Goal: Task Accomplishment & Management: Complete application form

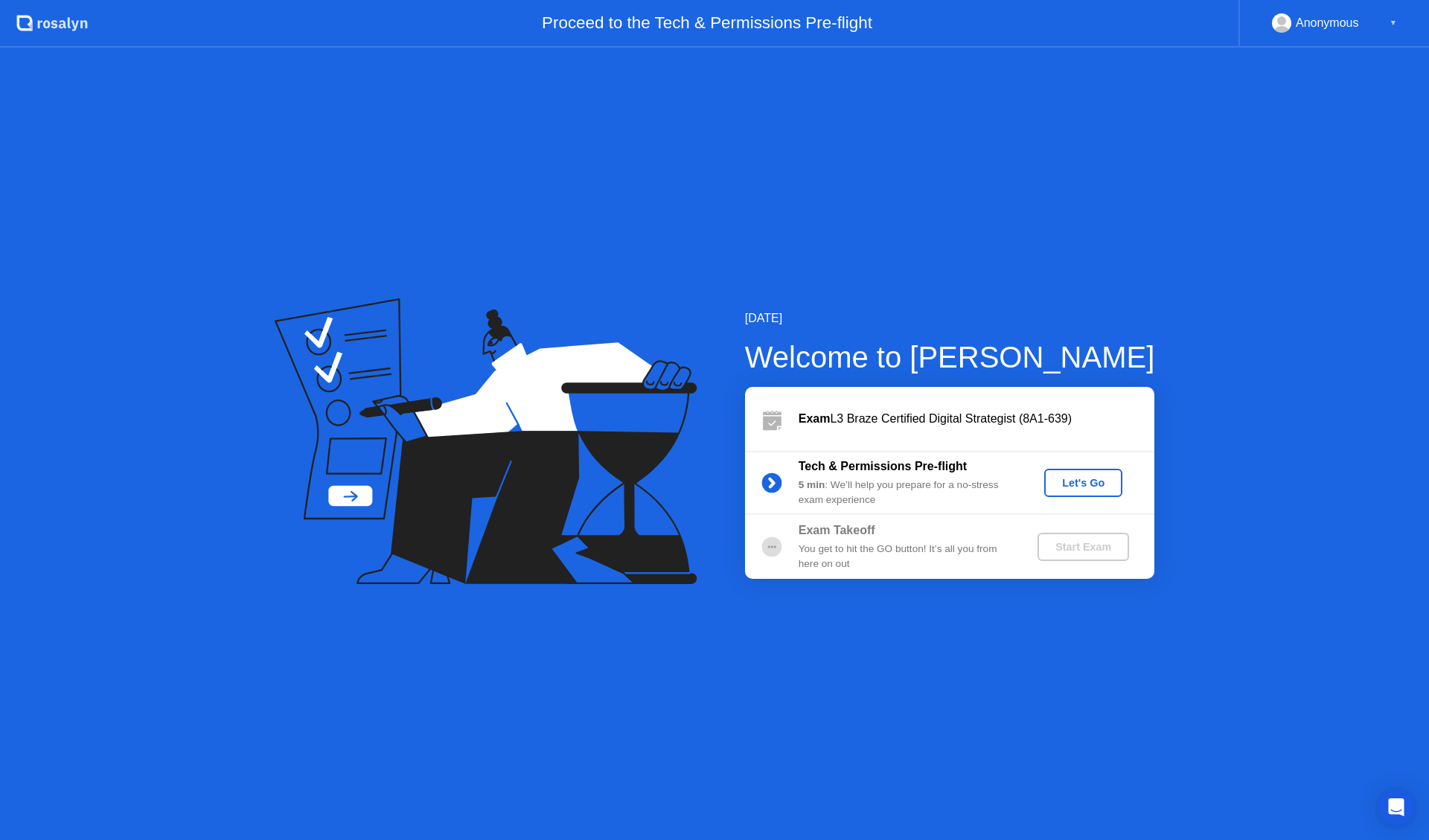
click at [1101, 477] on div "Let's Go" at bounding box center [1083, 483] width 66 height 12
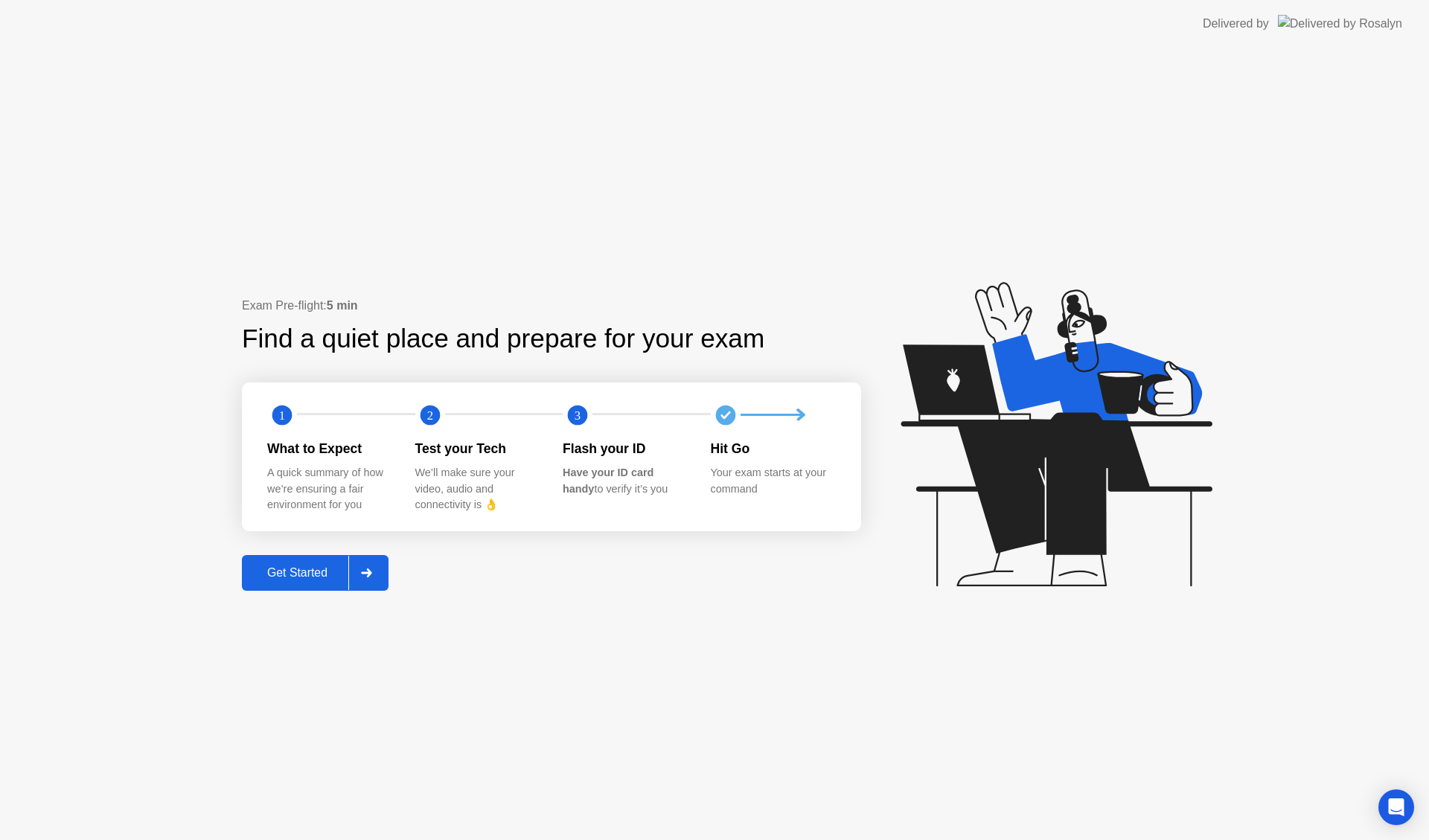
click at [301, 573] on div "Get Started" at bounding box center [297, 572] width 102 height 13
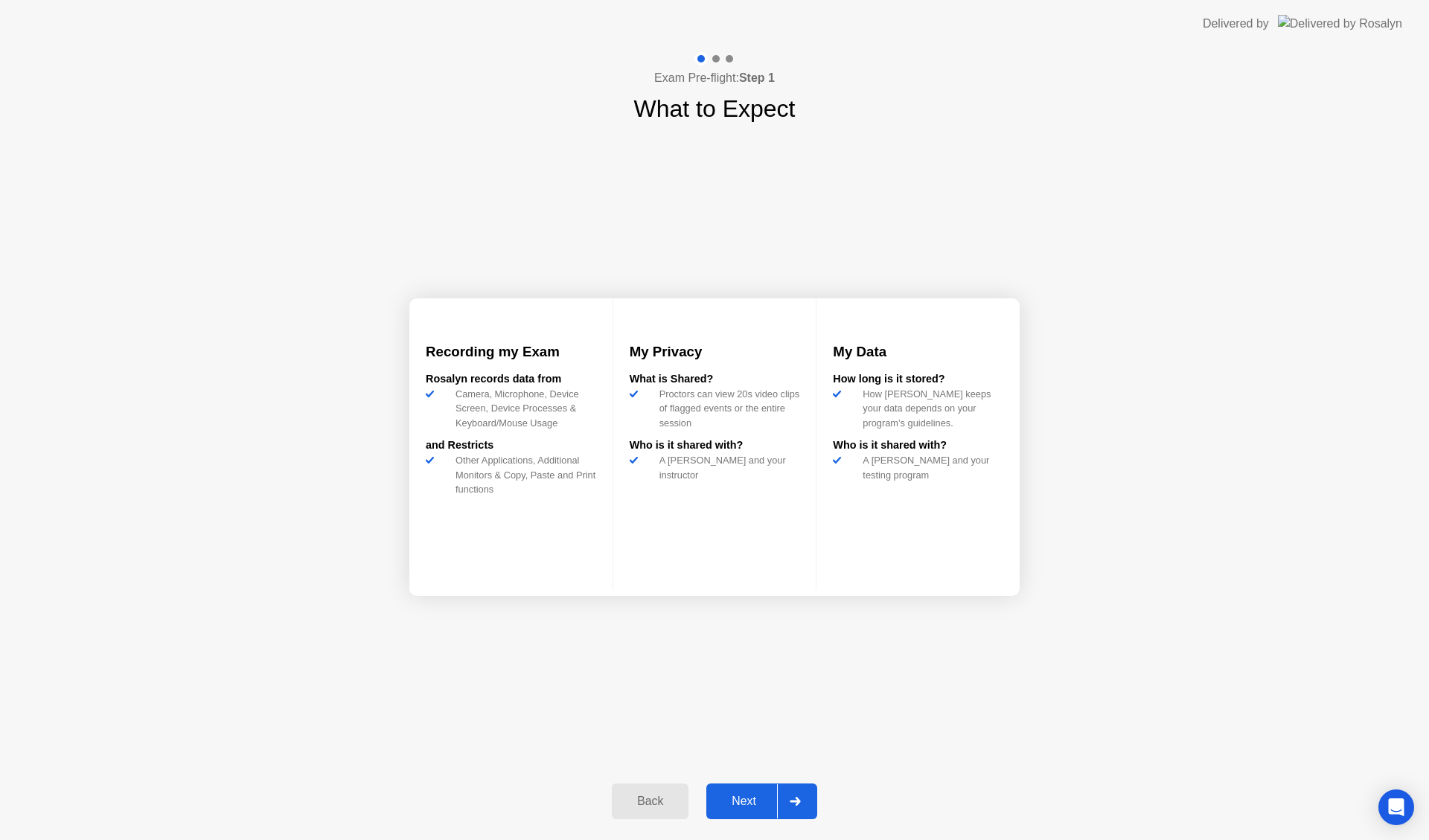
click at [743, 808] on div "Next" at bounding box center [744, 801] width 66 height 13
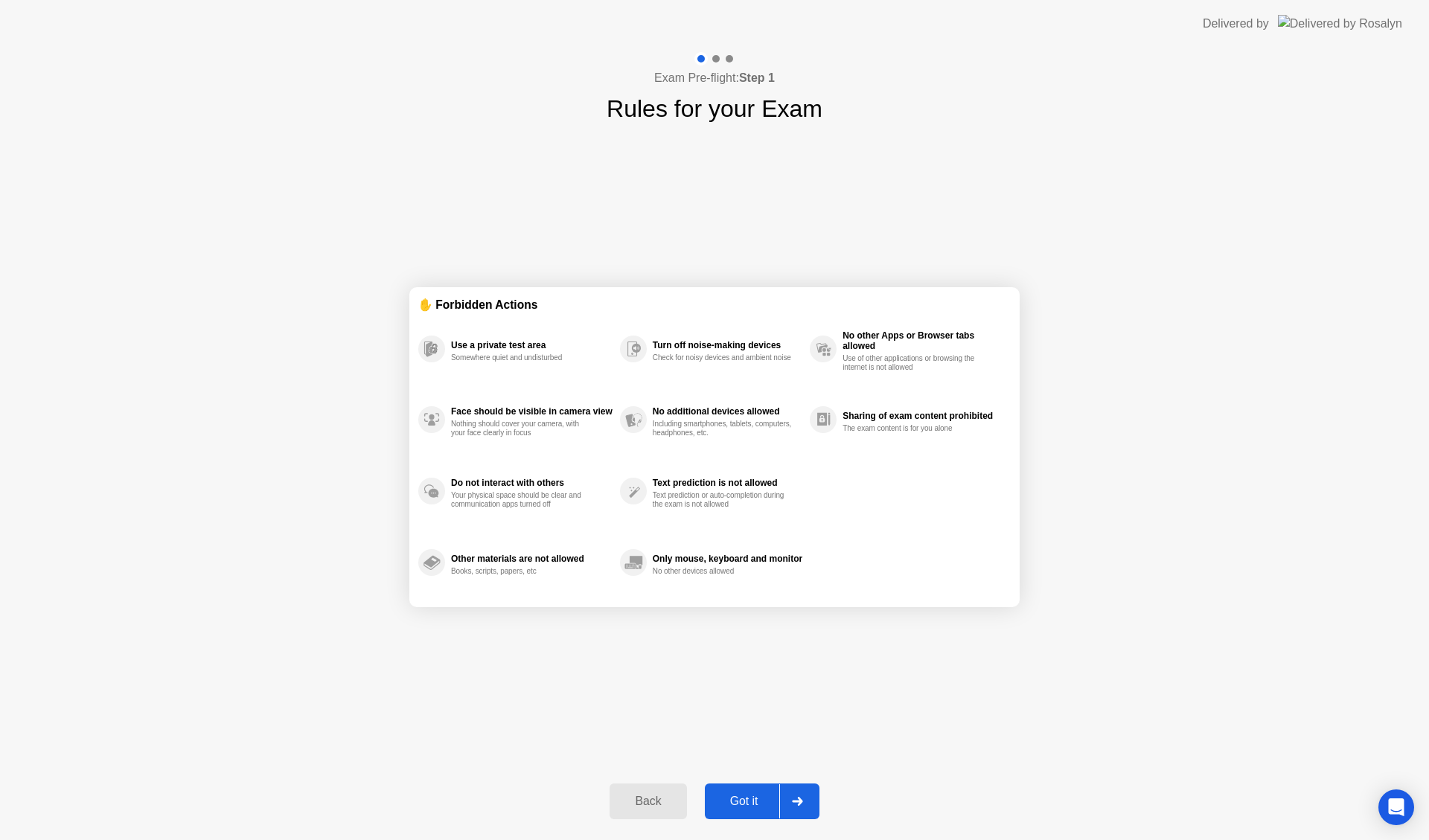
click at [743, 808] on div "Got it" at bounding box center [744, 801] width 70 height 13
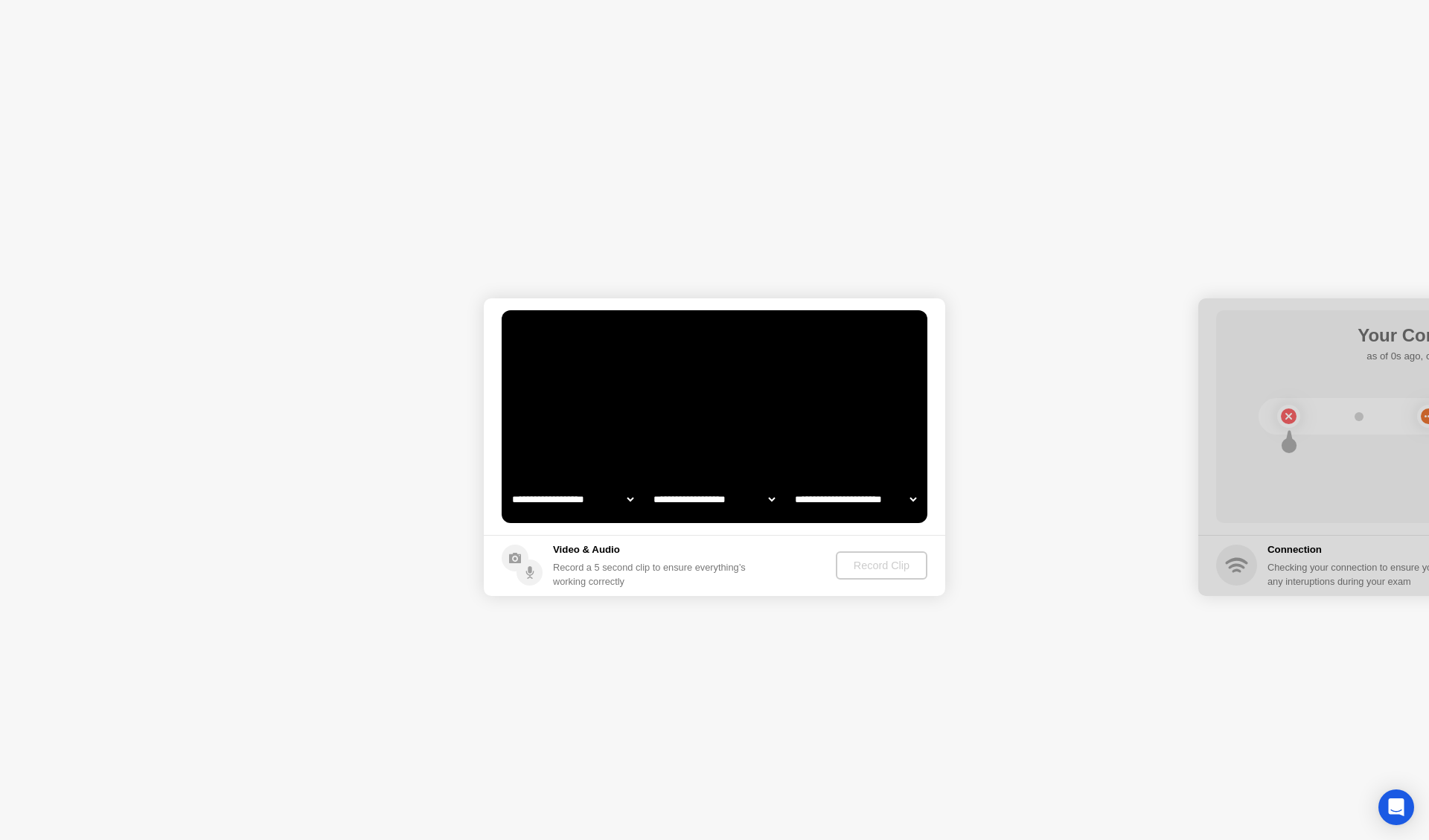
select select "**********"
select select "*******"
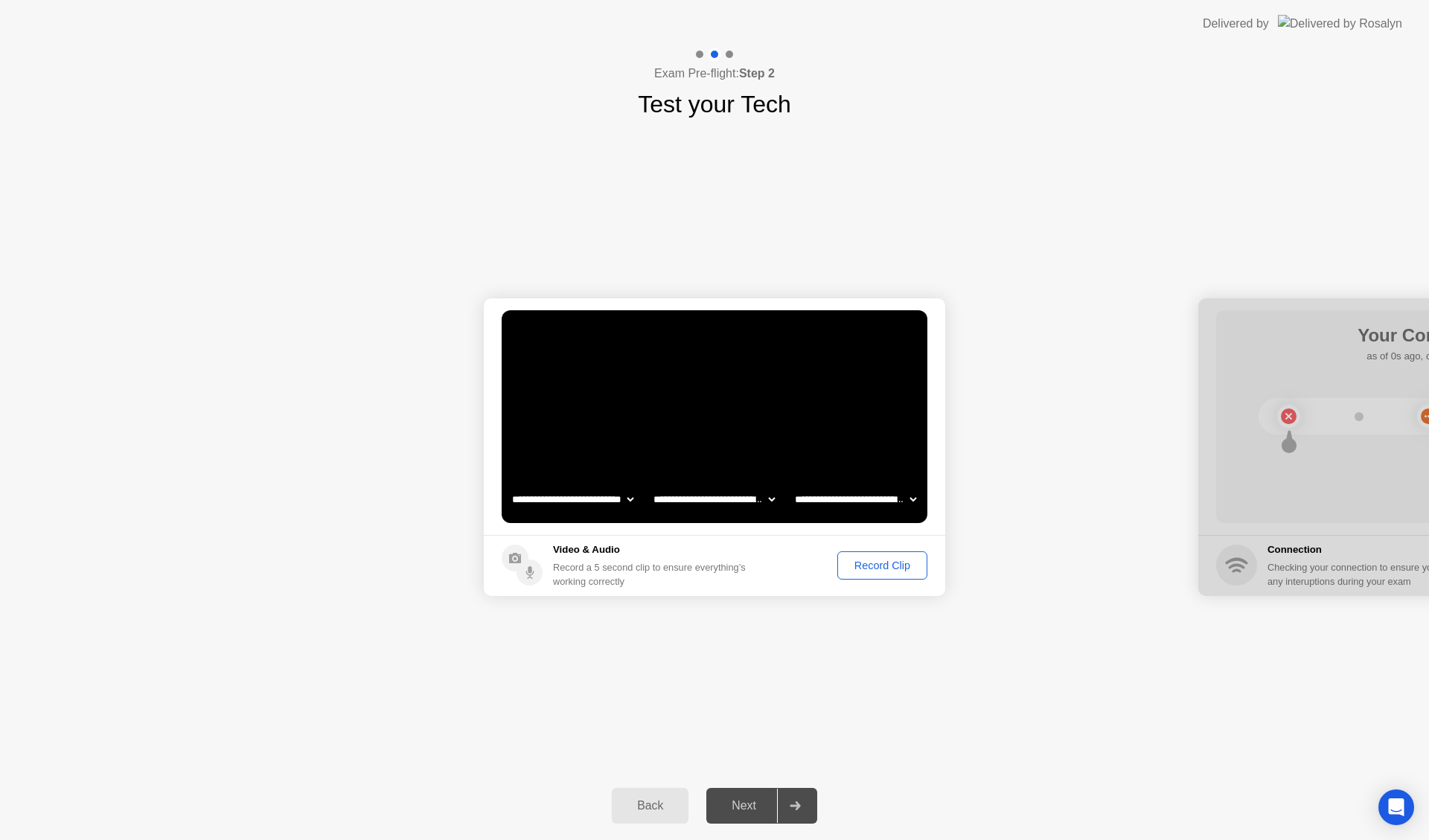
click at [875, 561] on div "Record Clip" at bounding box center [883, 566] width 80 height 12
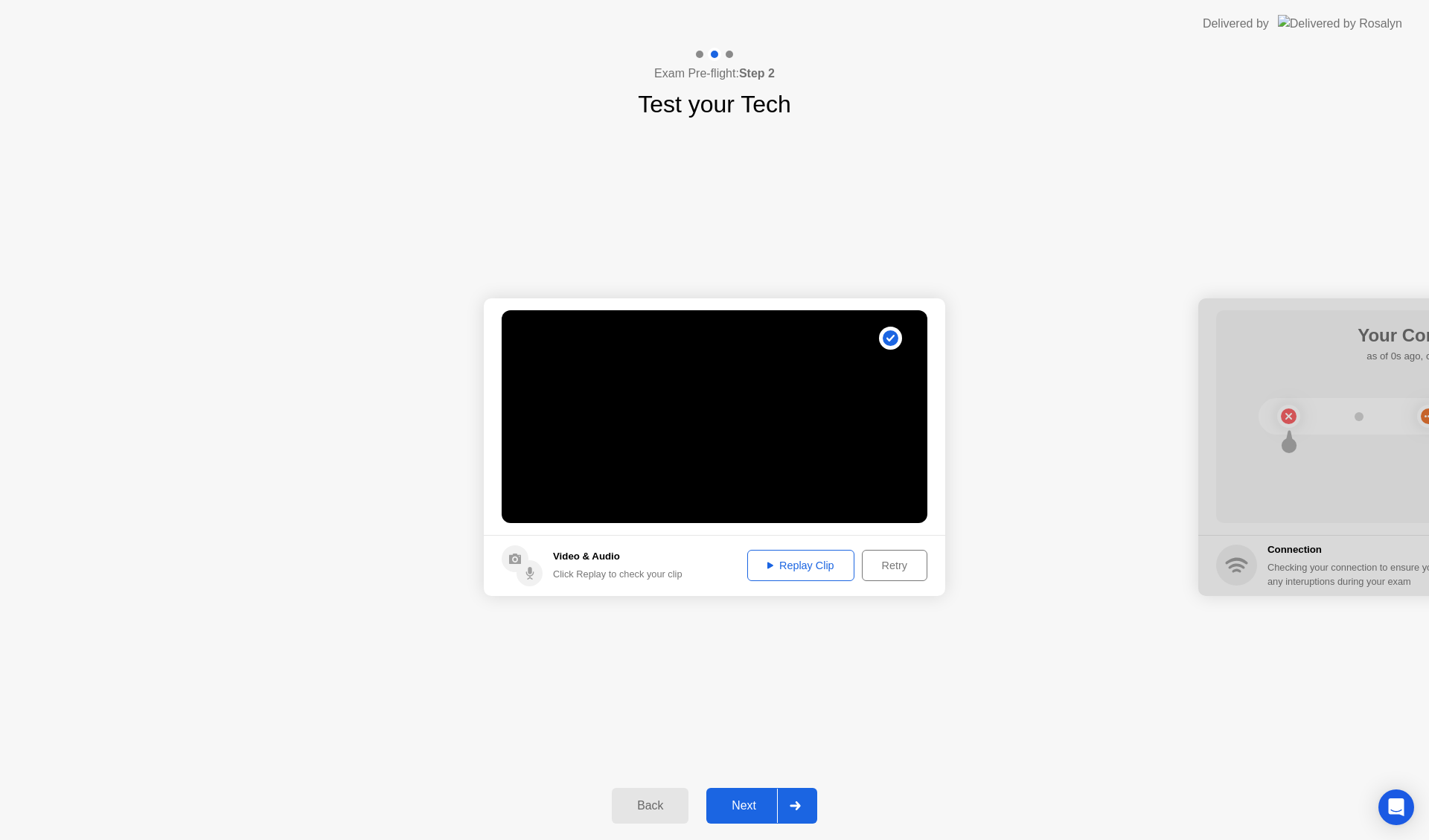
click at [751, 804] on div "Next" at bounding box center [744, 805] width 66 height 13
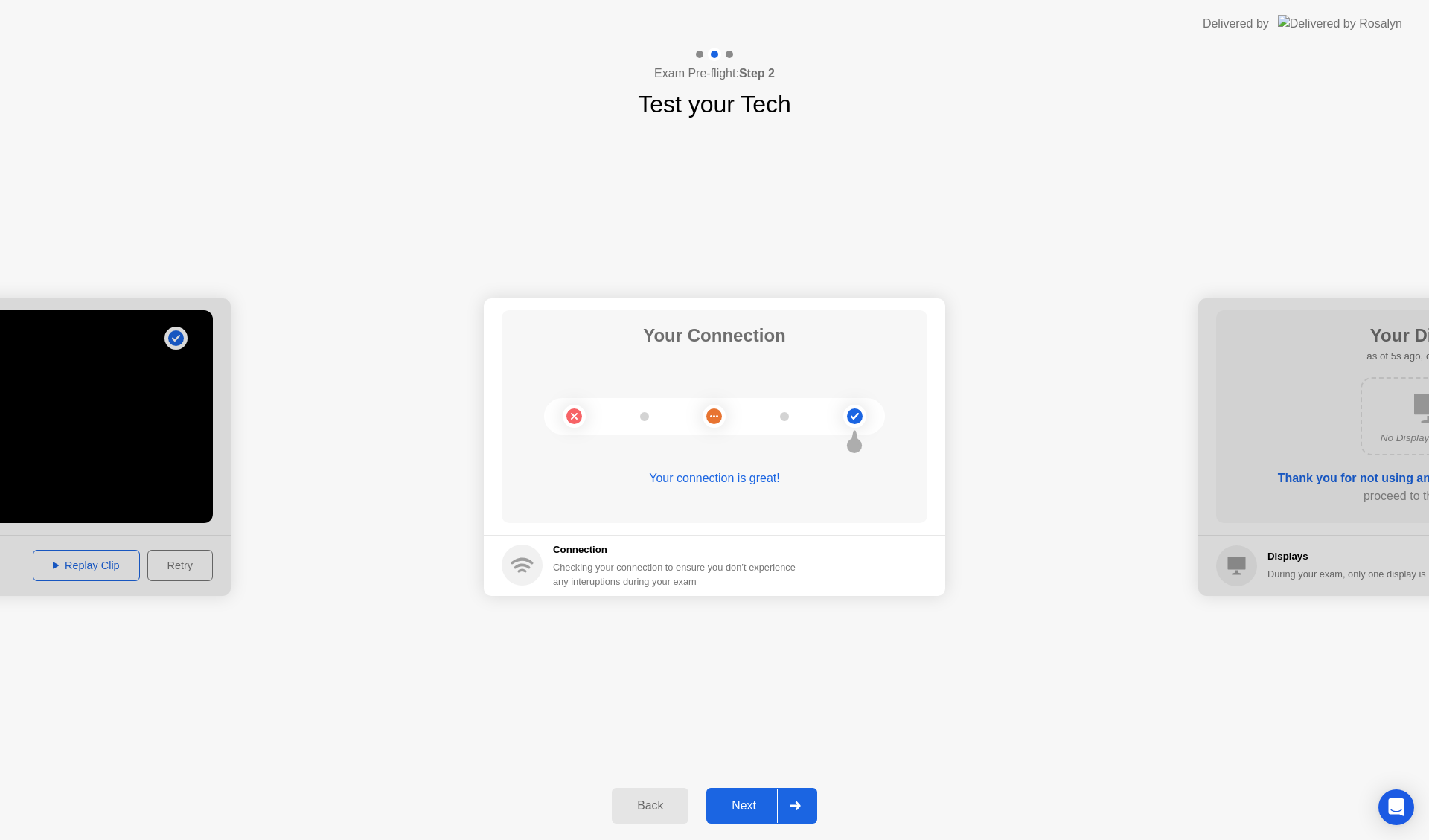
click at [744, 799] on div "Next" at bounding box center [744, 805] width 66 height 13
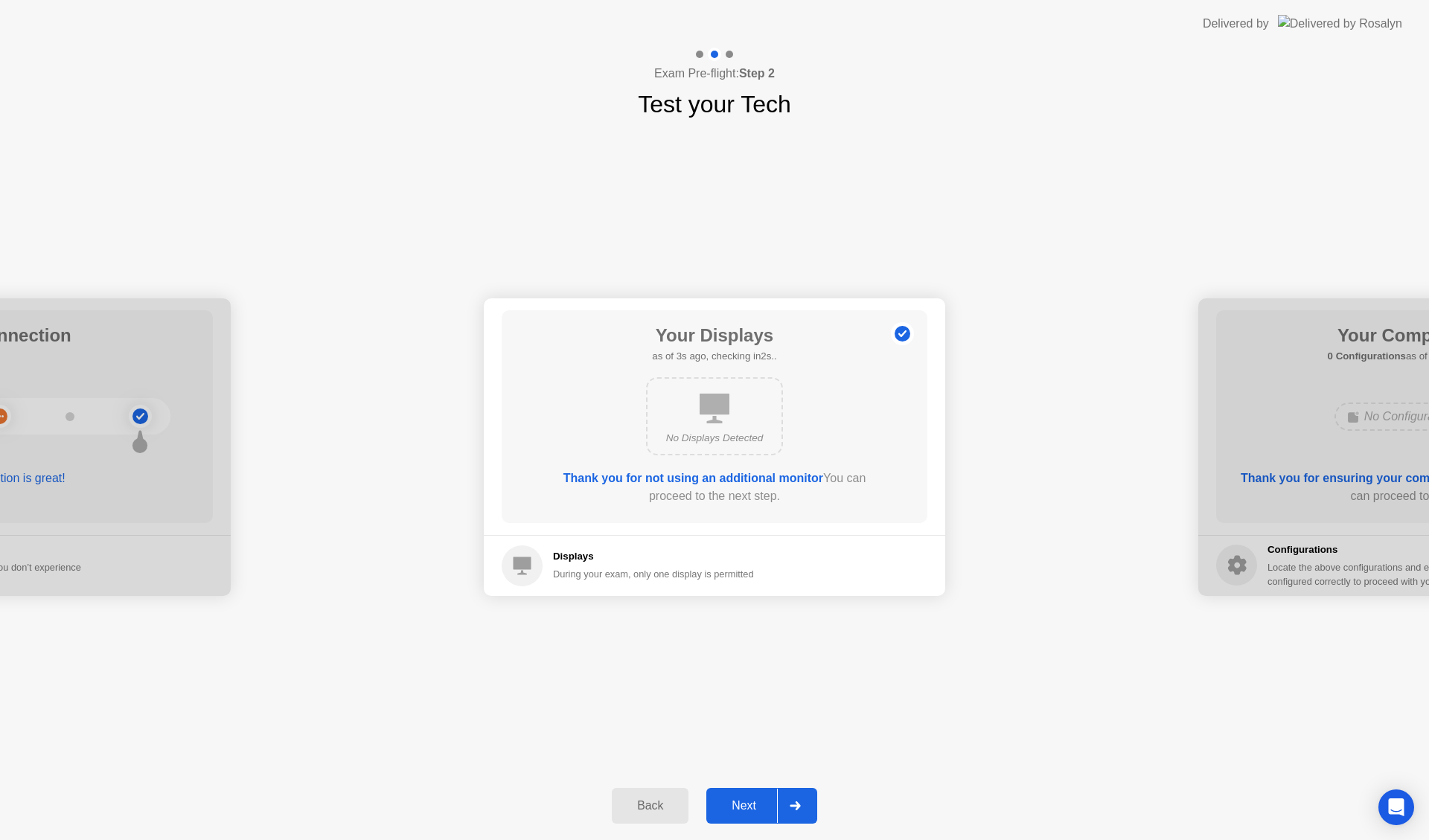
click at [756, 801] on div "Next" at bounding box center [744, 805] width 66 height 13
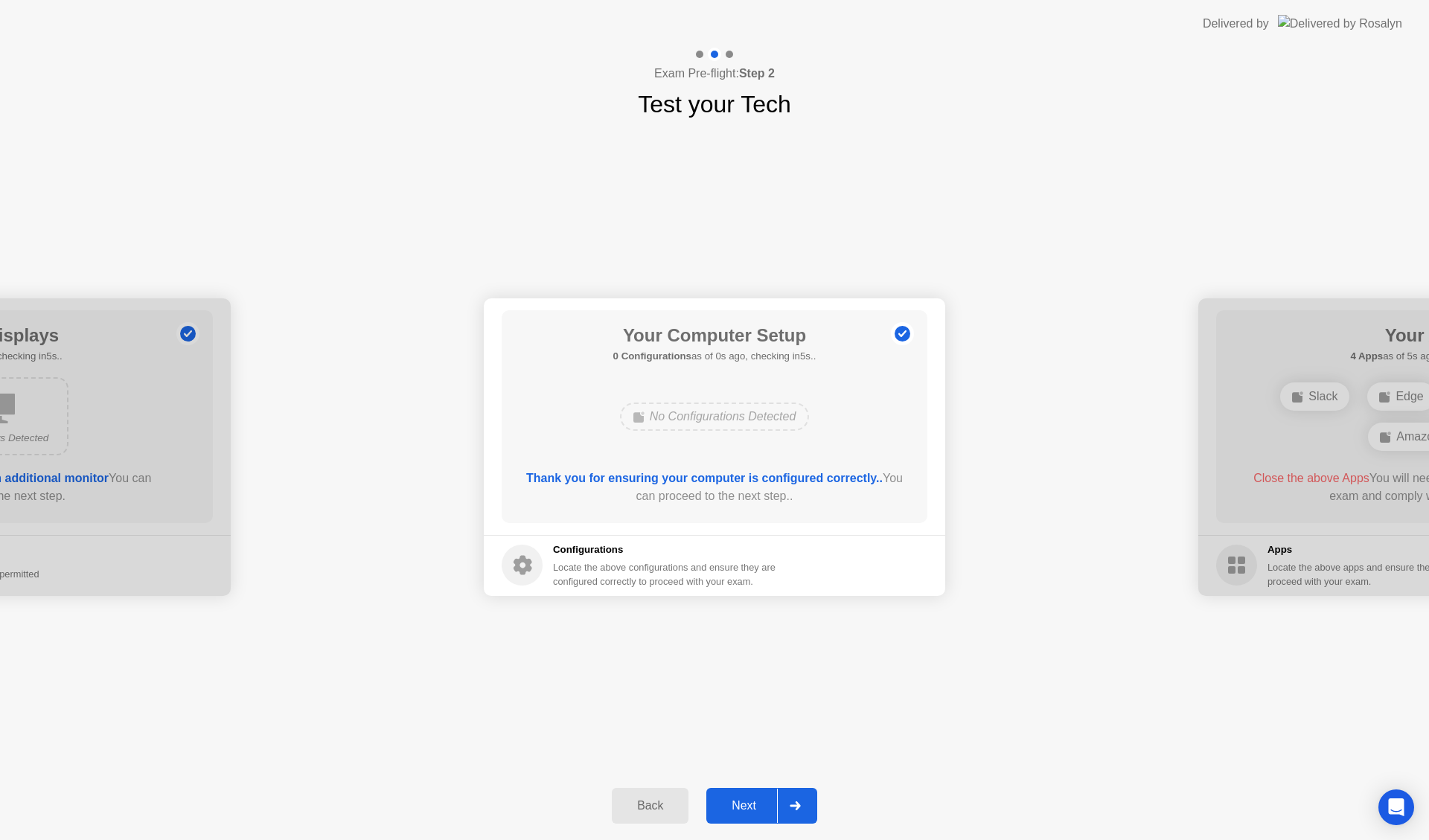
click at [756, 801] on div "Next" at bounding box center [744, 805] width 66 height 13
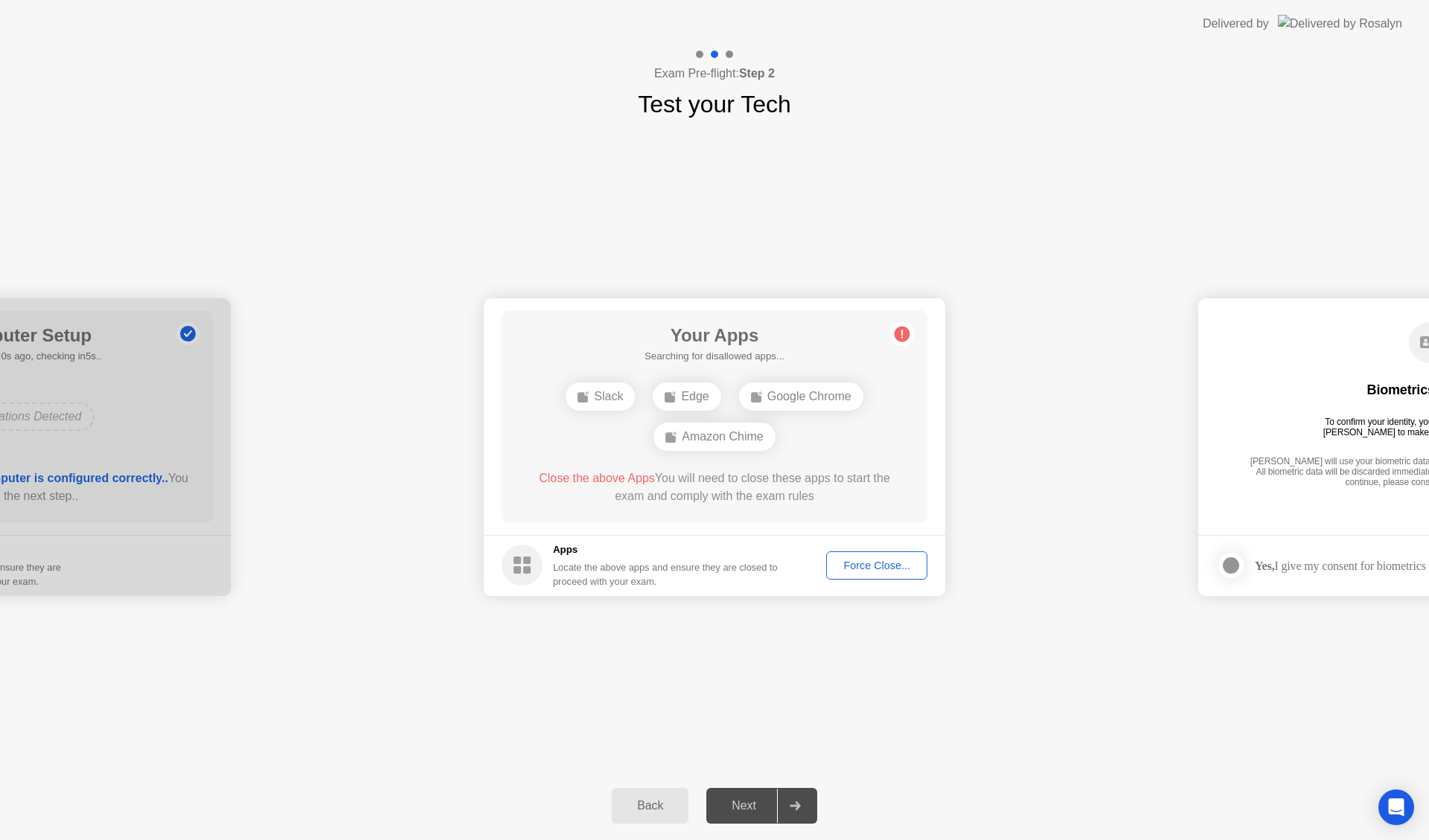
click at [626, 479] on span "Close the above Apps" at bounding box center [597, 478] width 116 height 12
click at [860, 564] on div "Force Close..." at bounding box center [877, 566] width 91 height 12
click at [877, 564] on div "Force Close..." at bounding box center [877, 566] width 91 height 12
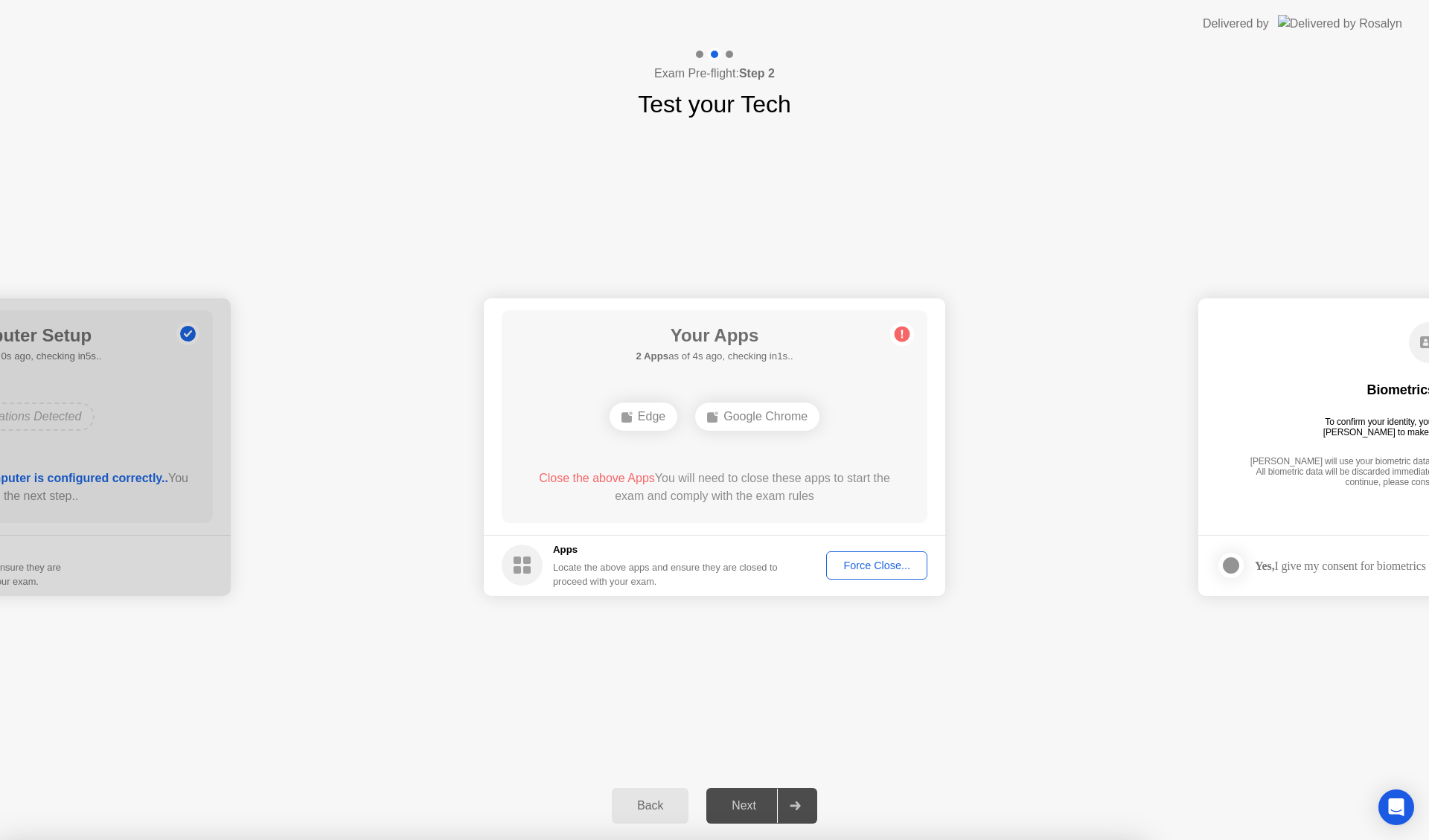
click at [883, 564] on div "Force Close..." at bounding box center [877, 566] width 91 height 12
click at [880, 563] on div "Force Close..." at bounding box center [877, 566] width 91 height 12
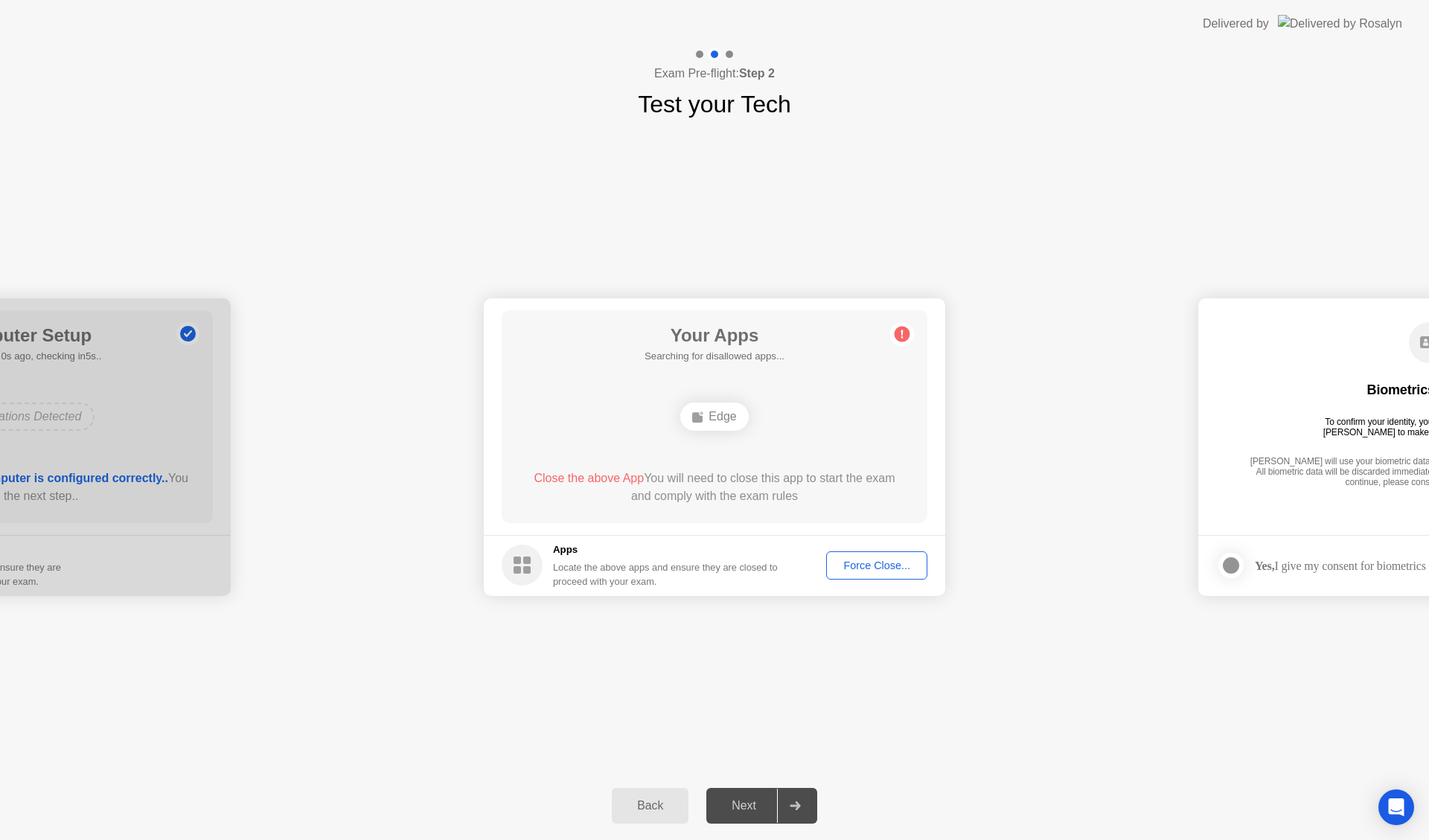
click at [880, 571] on div "Force Close..." at bounding box center [877, 566] width 91 height 12
click at [513, 652] on div "**********" at bounding box center [714, 447] width 1429 height 650
click at [864, 564] on div "Force Close..." at bounding box center [877, 566] width 91 height 12
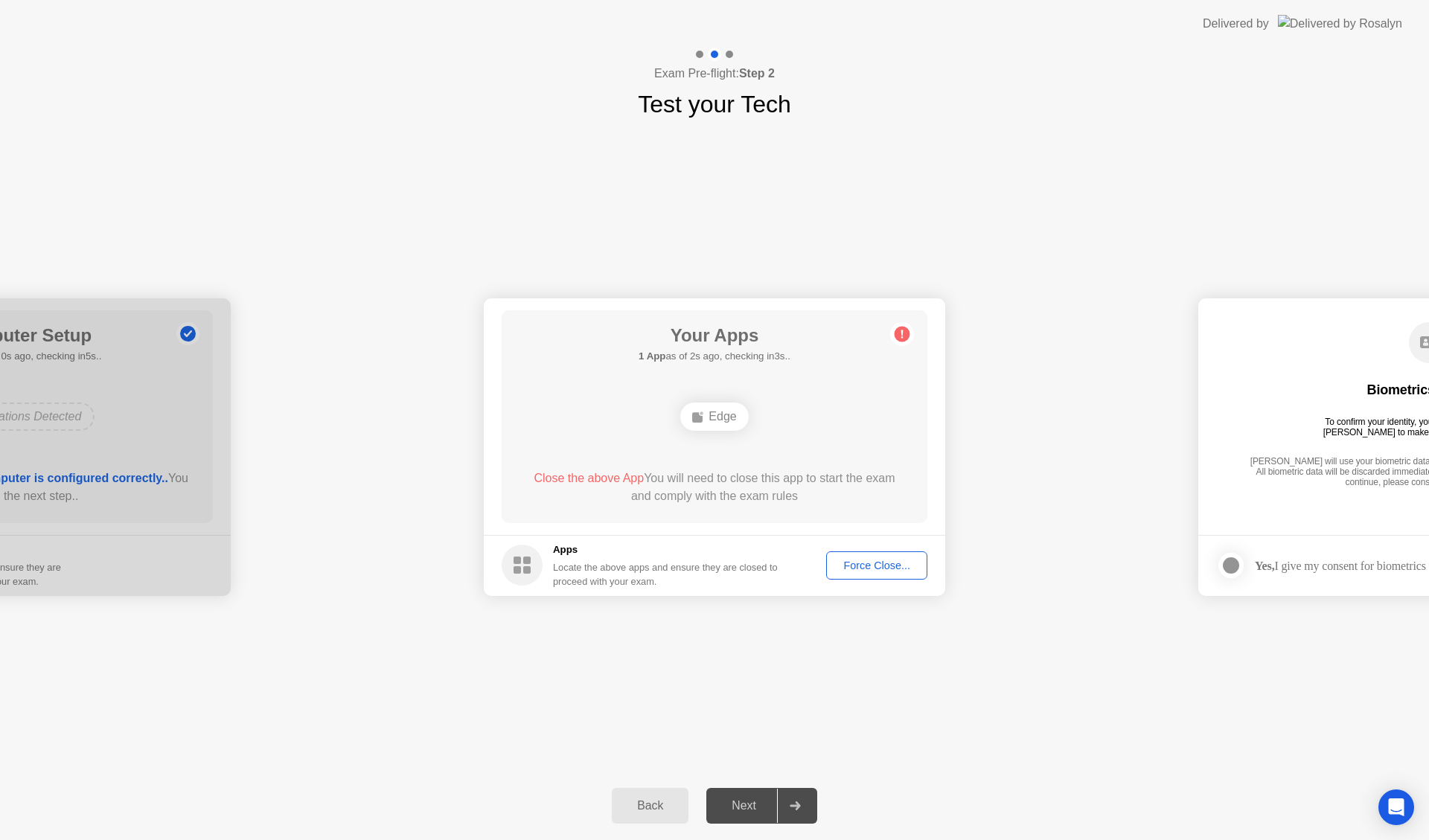
click at [852, 561] on div "Force Close..." at bounding box center [877, 566] width 91 height 12
click at [873, 560] on div "Force Close..." at bounding box center [877, 566] width 91 height 12
click at [776, 502] on div "Close the above App You will need to close this app to start the exam and compl…" at bounding box center [714, 487] width 383 height 36
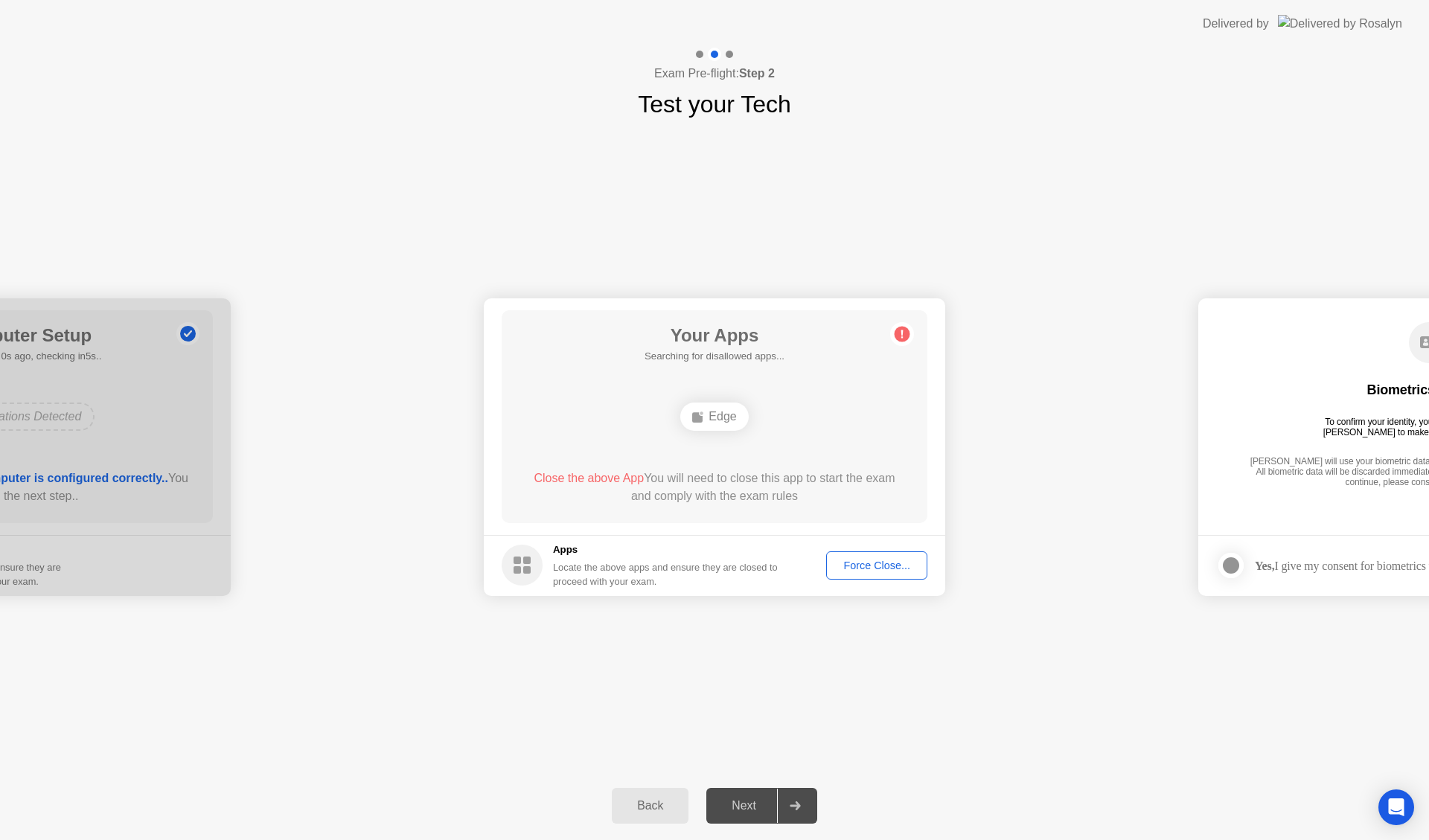
click at [905, 336] on circle at bounding box center [903, 333] width 15 height 15
click at [722, 414] on div "Edge" at bounding box center [714, 416] width 68 height 28
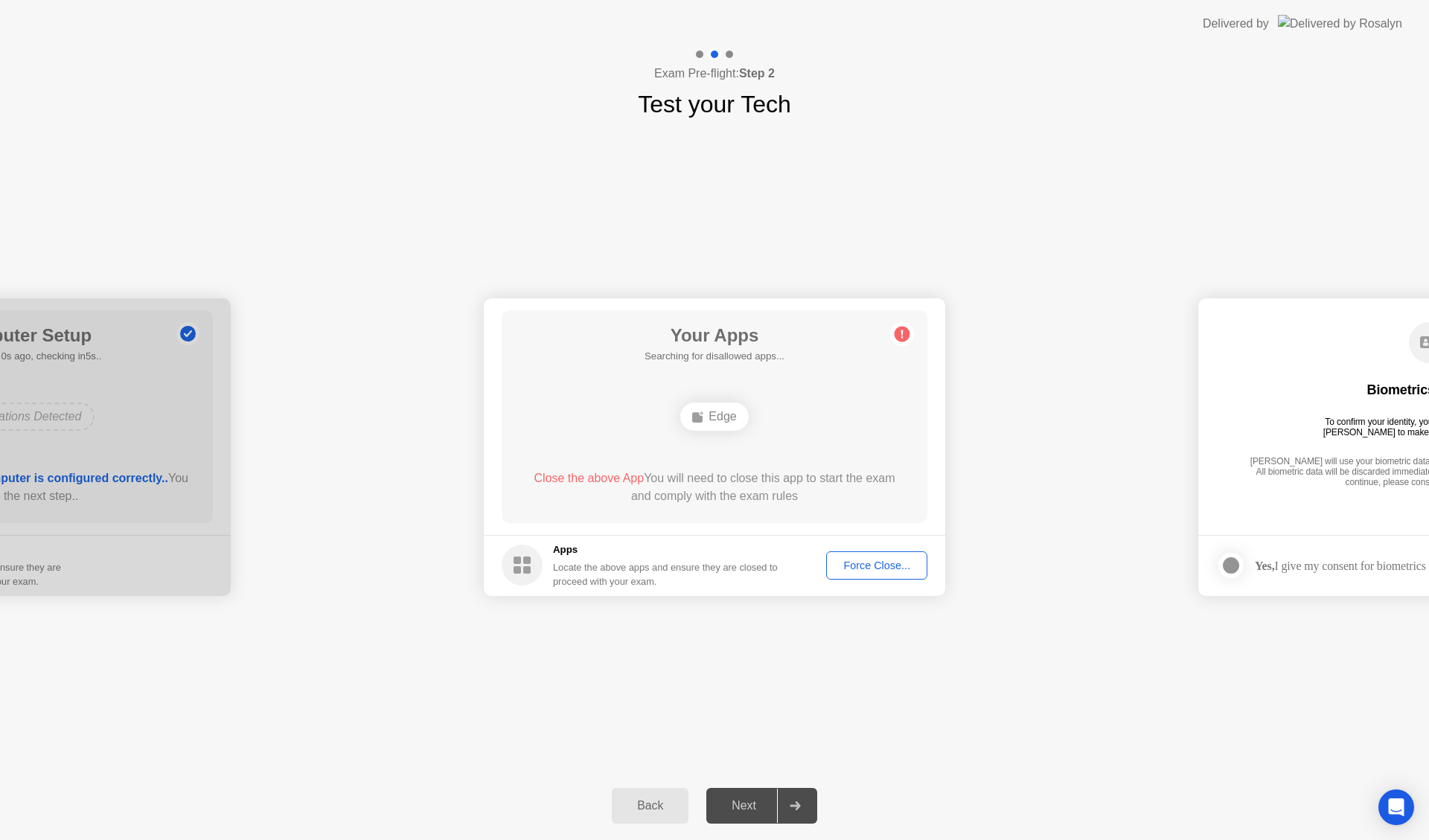
click at [722, 414] on div "Edge" at bounding box center [714, 416] width 68 height 28
click at [869, 564] on div "Force Close..." at bounding box center [877, 566] width 91 height 12
click at [880, 570] on div "Force Close..." at bounding box center [877, 566] width 91 height 12
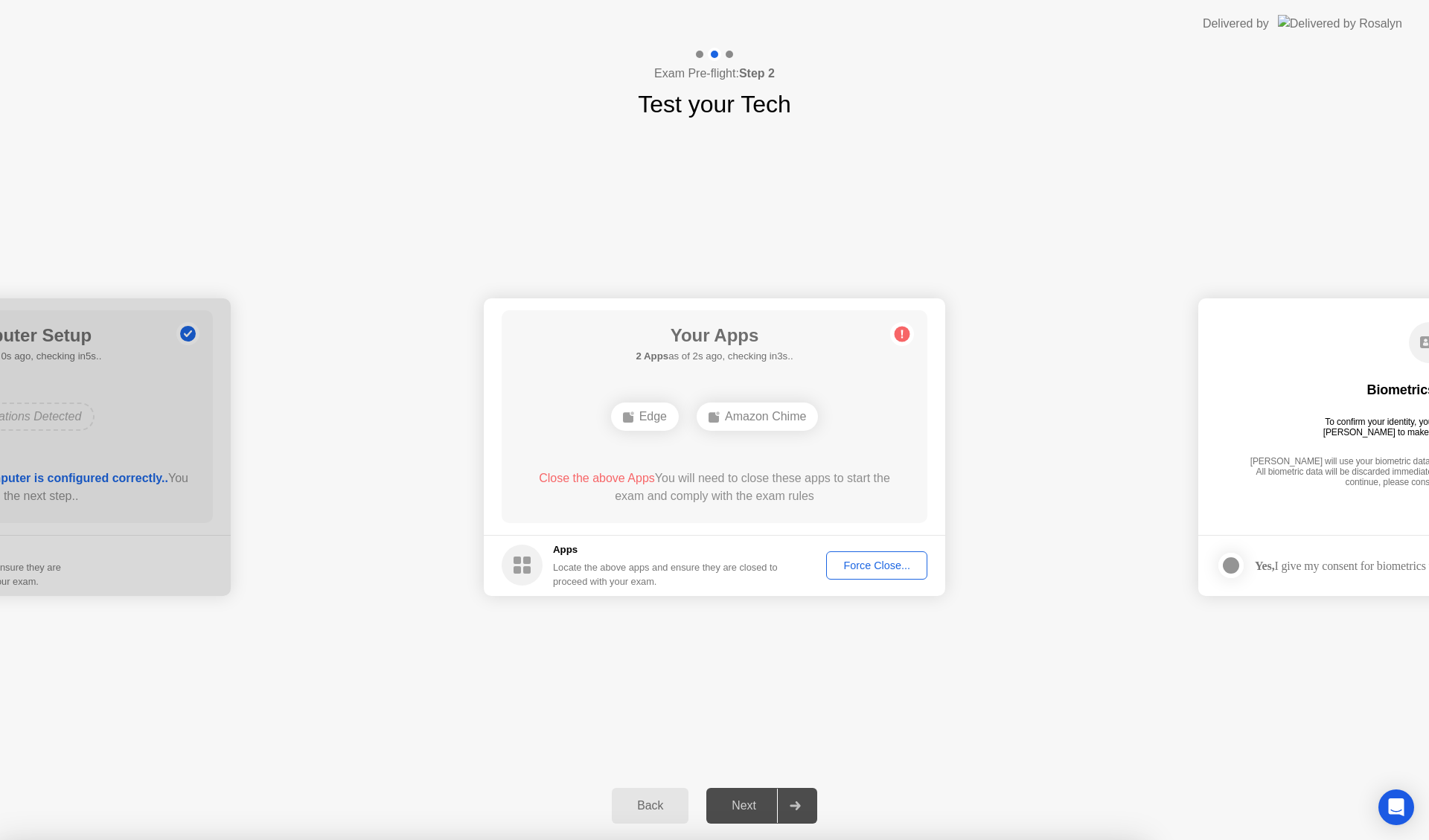
click at [514, 556] on circle at bounding box center [522, 564] width 41 height 41
click at [877, 560] on div "Force Close..." at bounding box center [877, 566] width 91 height 12
click at [754, 804] on div "Next" at bounding box center [744, 805] width 66 height 13
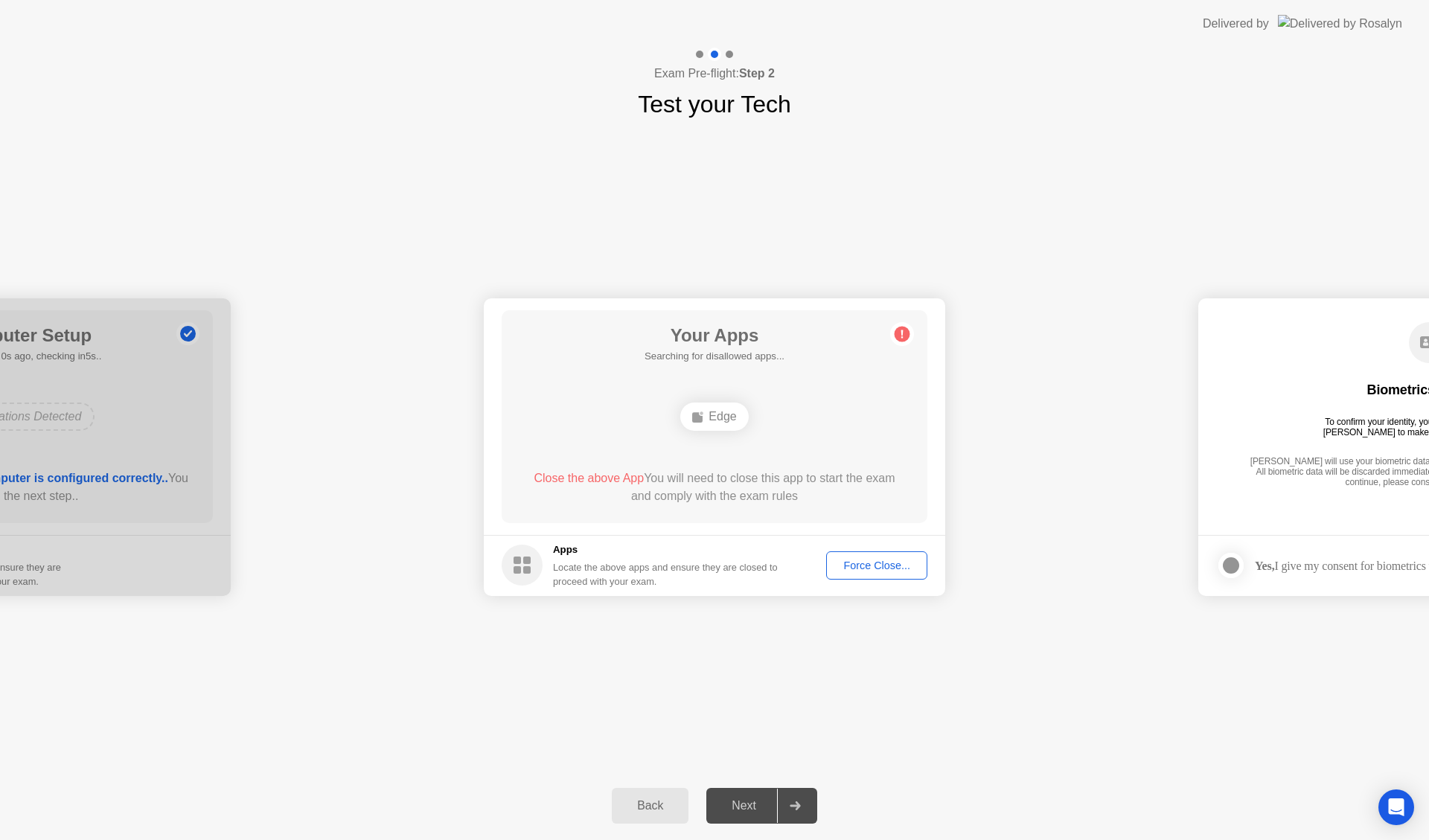
click at [754, 804] on div "Next" at bounding box center [744, 805] width 66 height 13
click at [665, 806] on div "Back" at bounding box center [650, 805] width 68 height 13
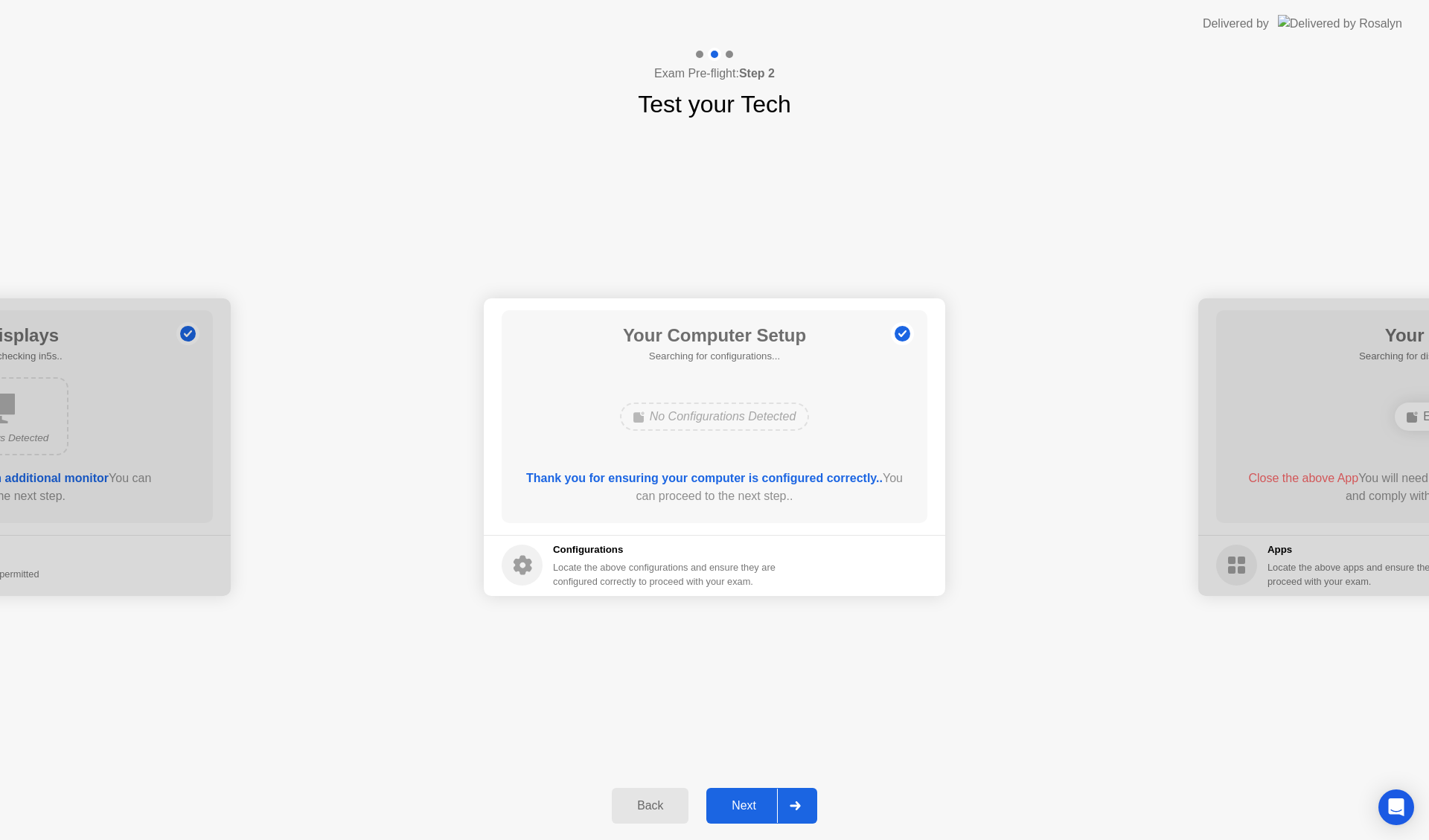
click at [751, 807] on div "Next" at bounding box center [744, 805] width 66 height 13
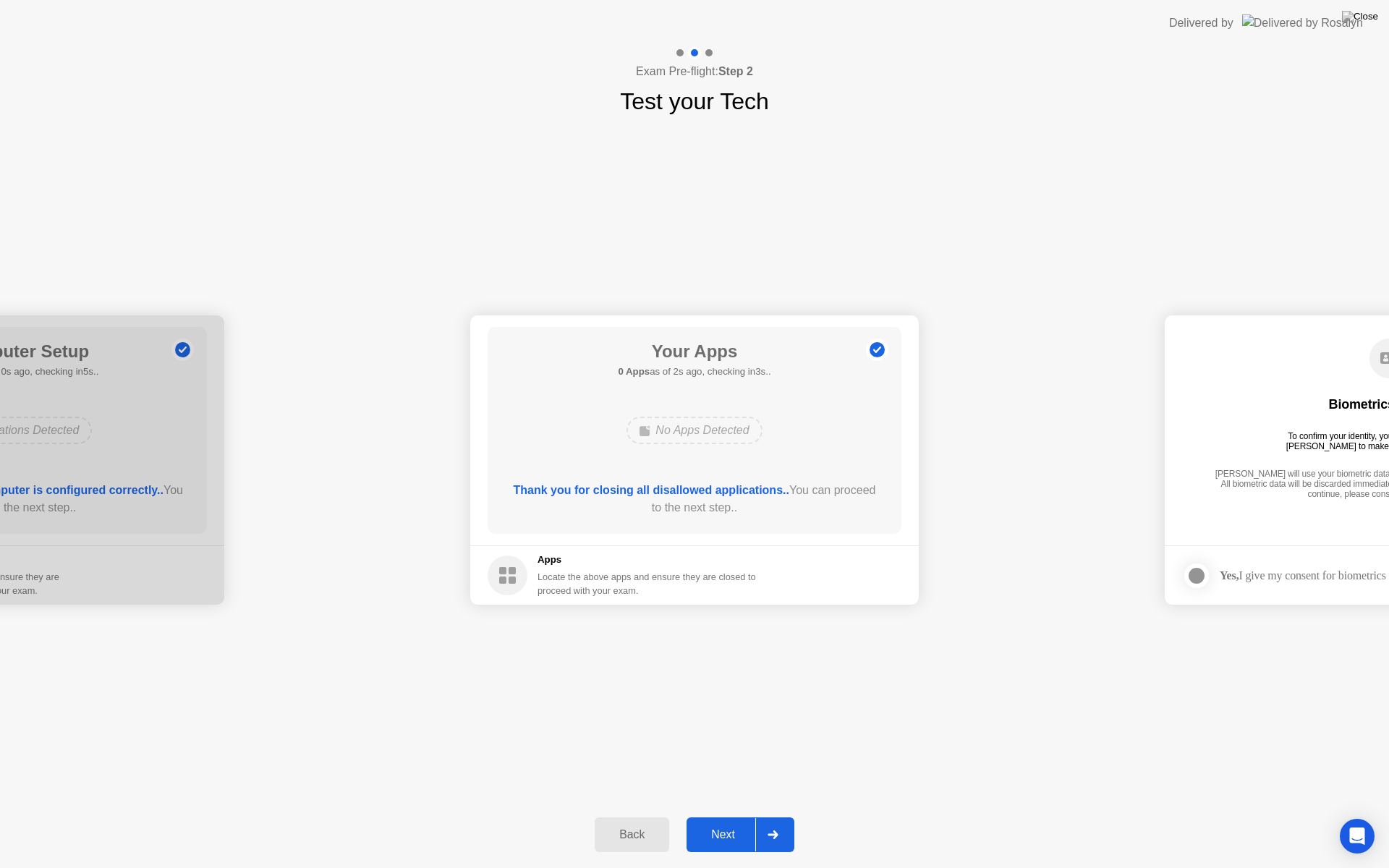
click at [725, 816] on div "Next" at bounding box center [723, 834] width 64 height 13
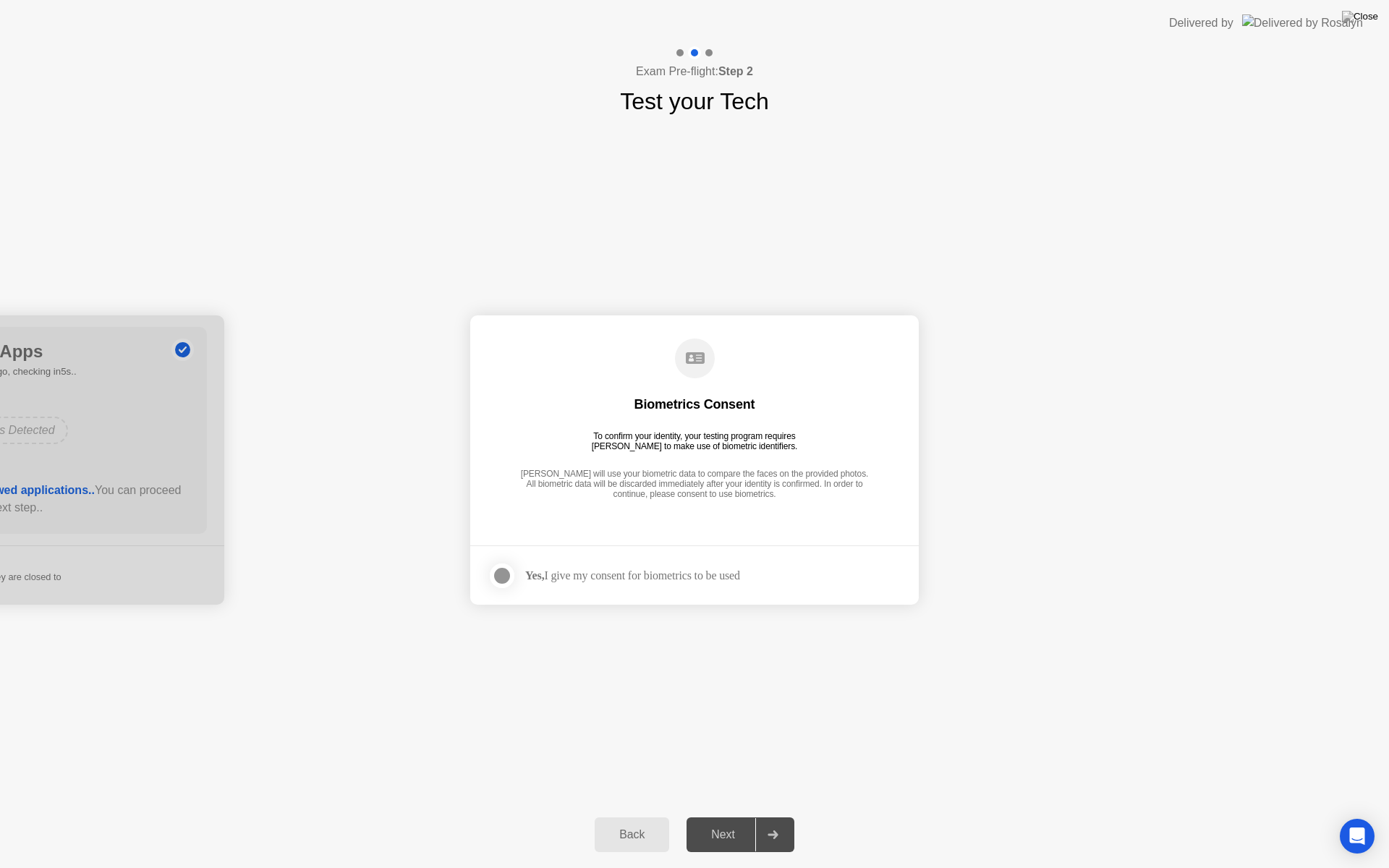
click at [500, 578] on div at bounding box center [502, 575] width 17 height 17
click at [502, 575] on icon at bounding box center [503, 576] width 9 height 9
click at [505, 574] on div at bounding box center [502, 575] width 17 height 17
click at [743, 816] on div "Next" at bounding box center [723, 834] width 64 height 13
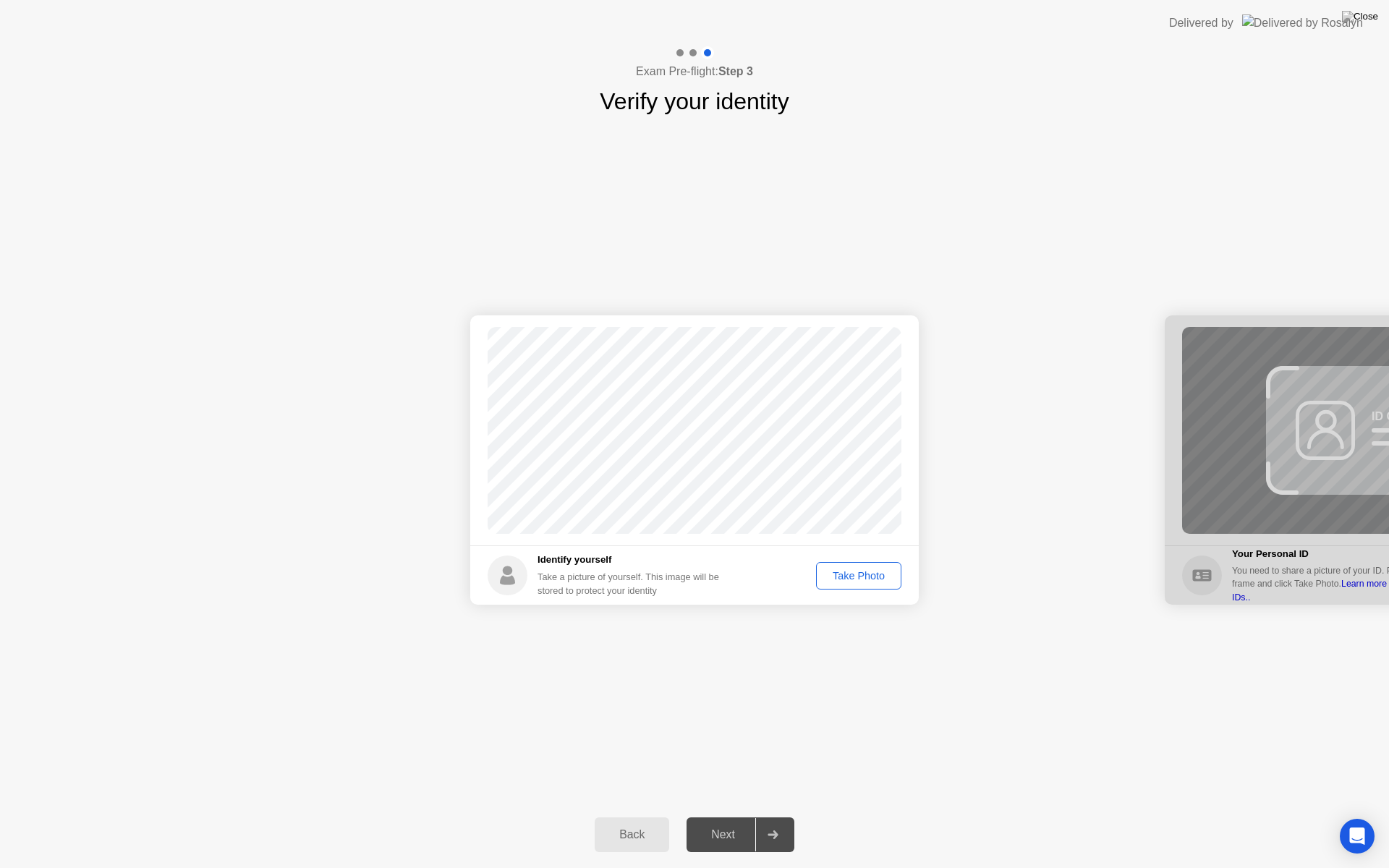
click at [874, 575] on div "Take Photo" at bounding box center [859, 576] width 75 height 12
click at [741, 816] on div "Next" at bounding box center [723, 834] width 64 height 13
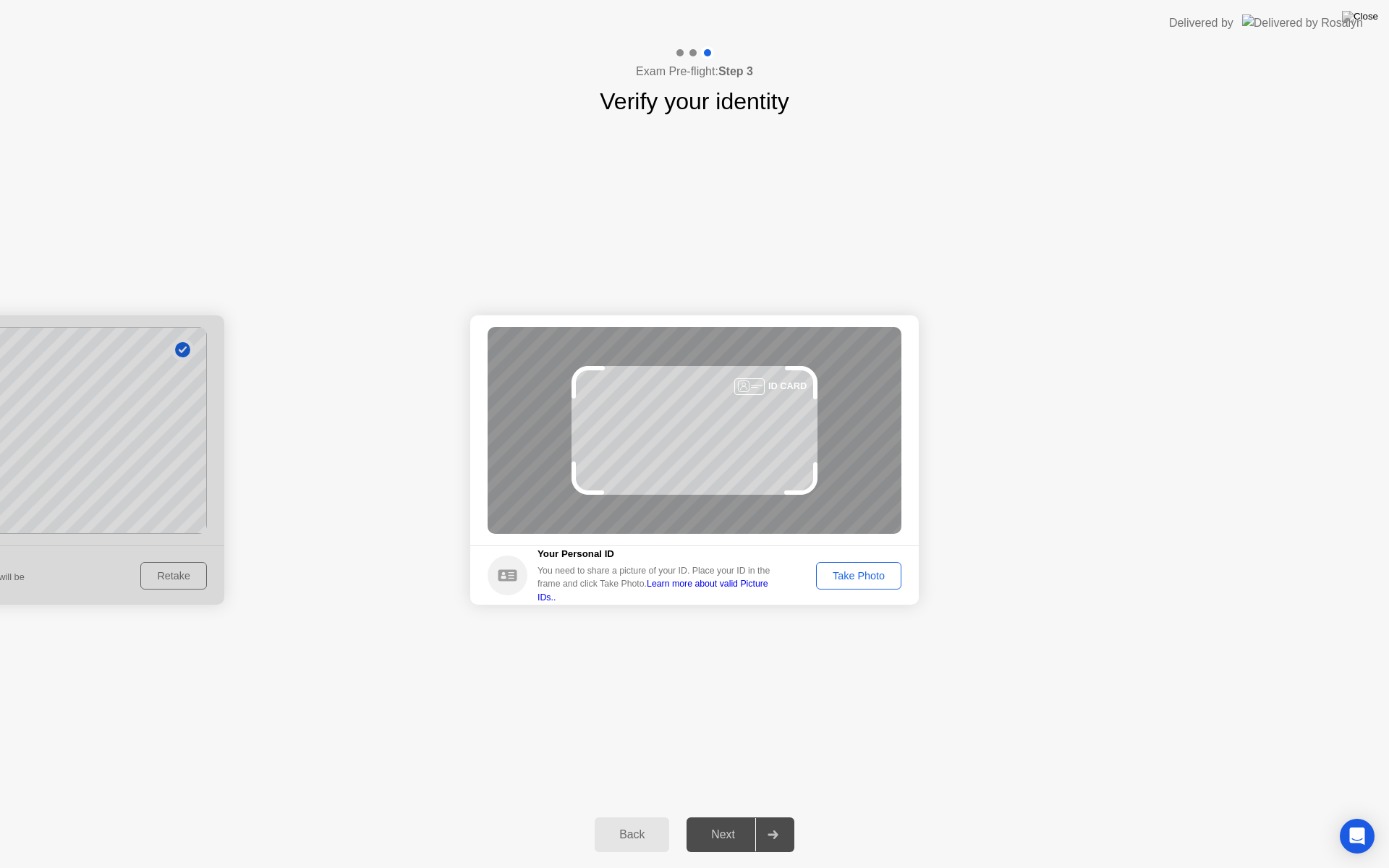
click at [860, 575] on div "Take Photo" at bounding box center [859, 576] width 75 height 12
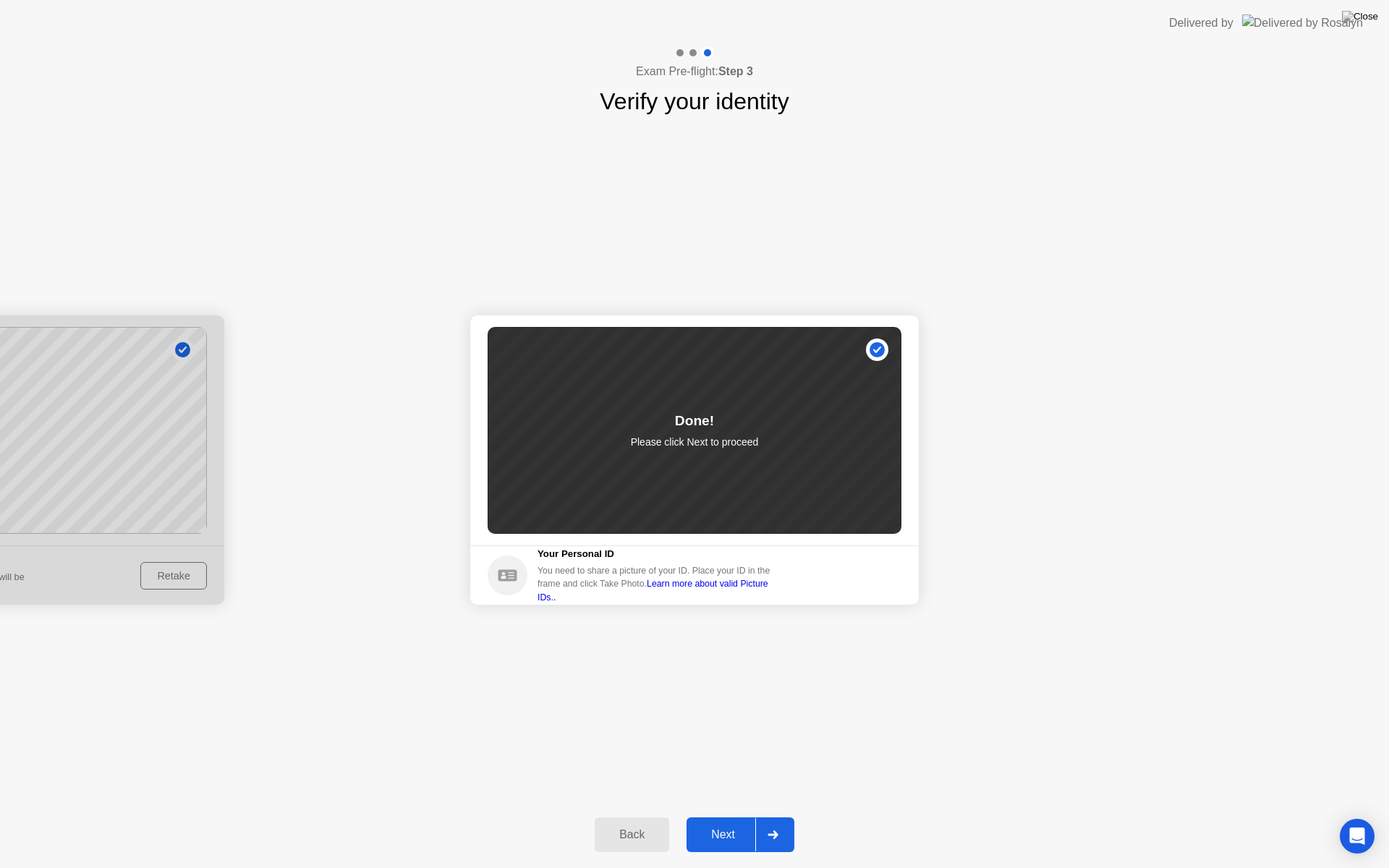
click at [724, 816] on div "Next" at bounding box center [723, 834] width 64 height 13
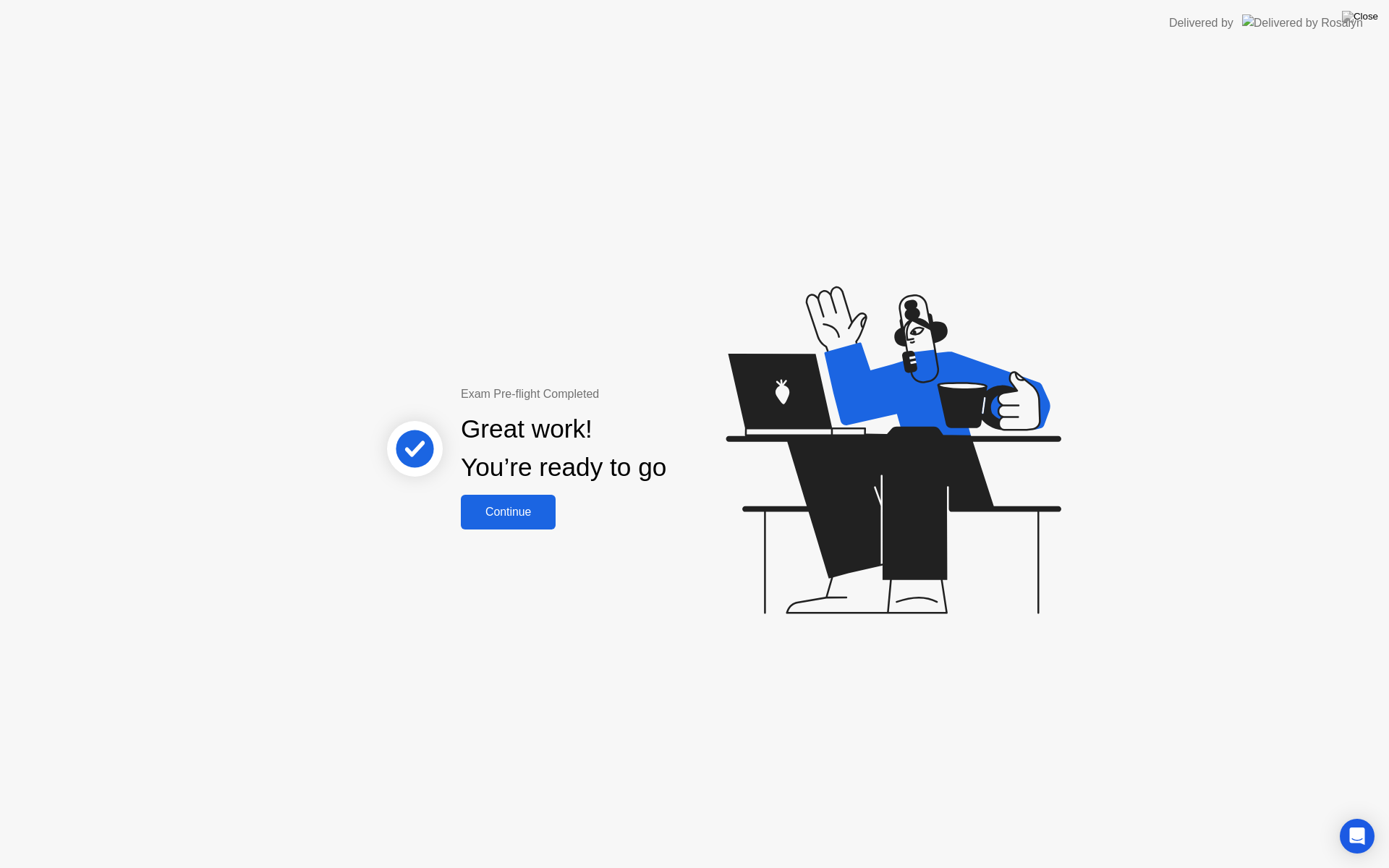
click at [517, 525] on button "Continue" at bounding box center [508, 512] width 95 height 35
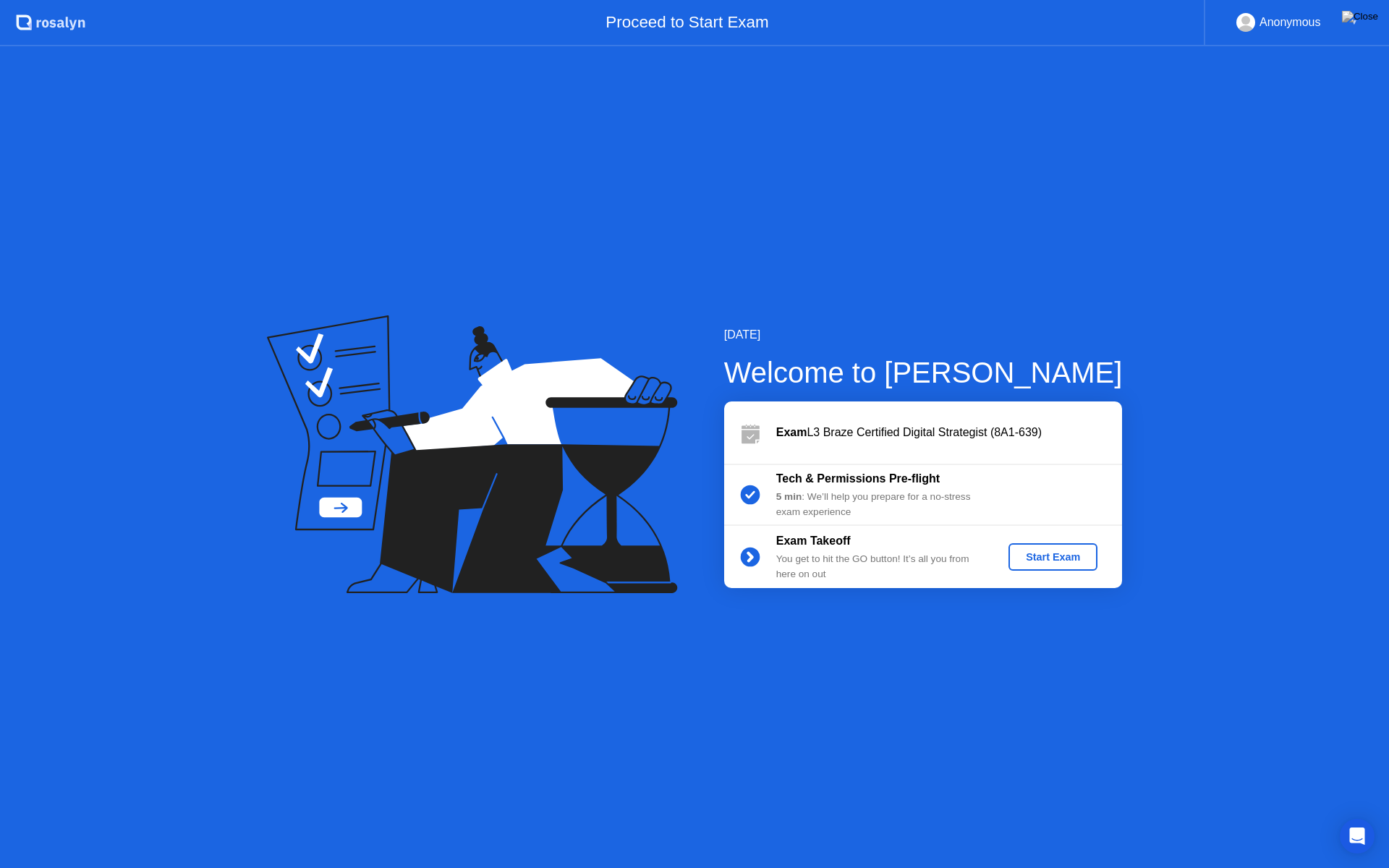
click at [1063, 561] on div "Start Exam" at bounding box center [1054, 557] width 78 height 12
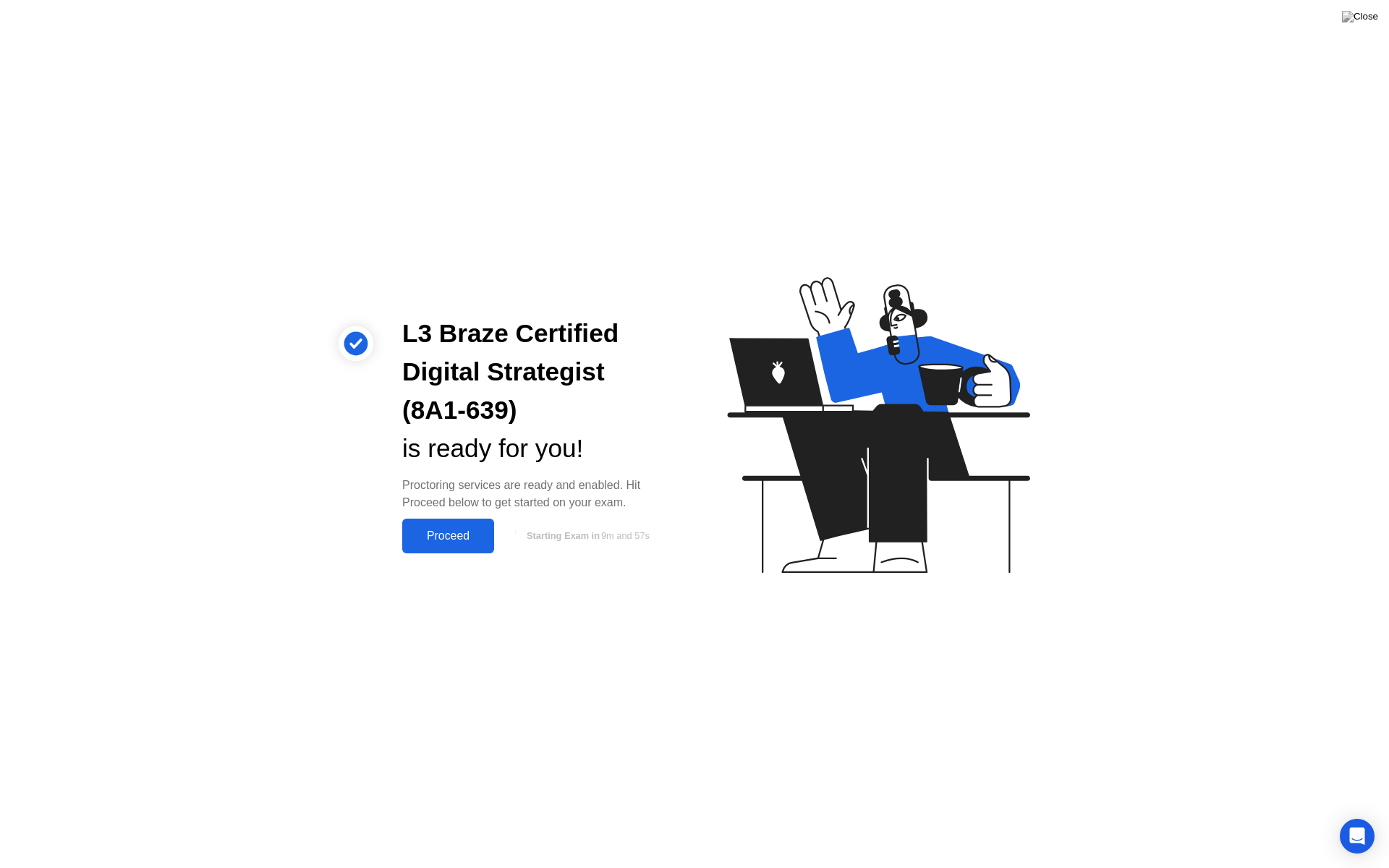
click at [448, 529] on div "Proceed" at bounding box center [448, 535] width 83 height 13
